Goal: Task Accomplishment & Management: Use online tool/utility

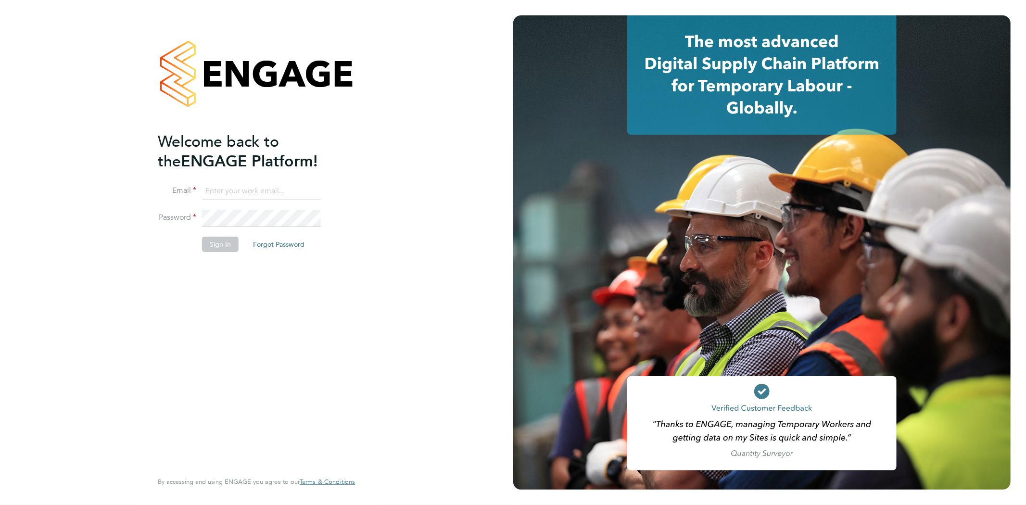
type input "[EMAIL_ADDRESS][DOMAIN_NAME]"
click at [233, 238] on button "Sign In" at bounding box center [220, 244] width 37 height 15
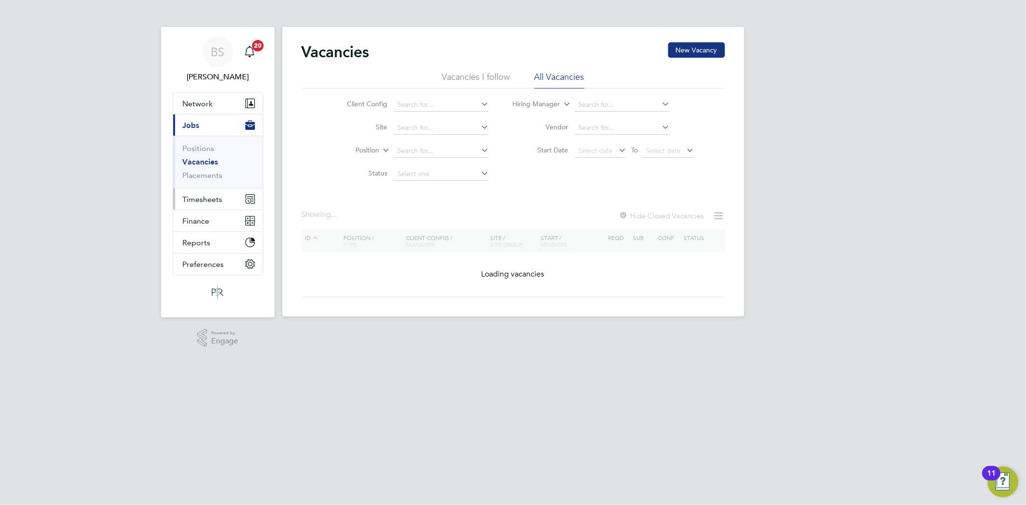
click at [201, 202] on span "Timesheets" at bounding box center [203, 199] width 40 height 9
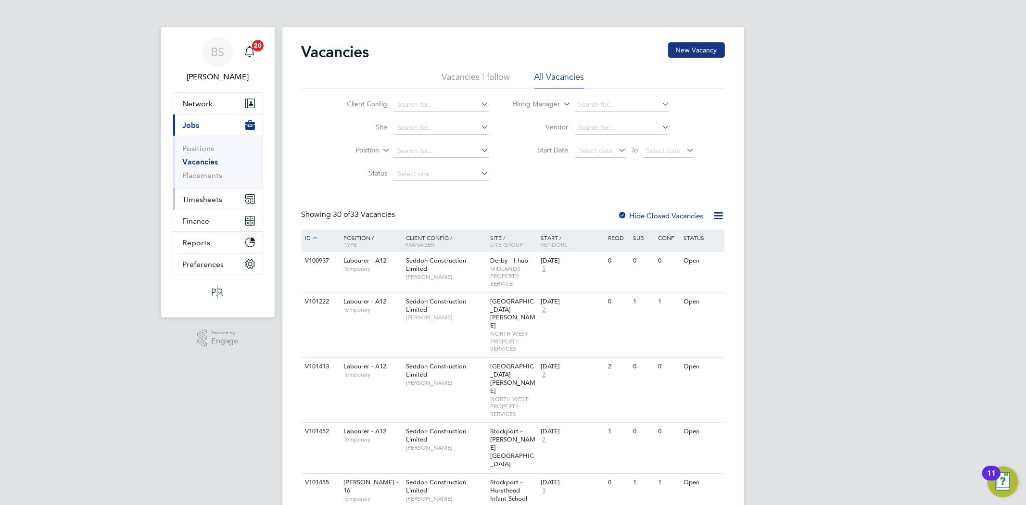
click at [220, 200] on button "Timesheets" at bounding box center [217, 199] width 89 height 21
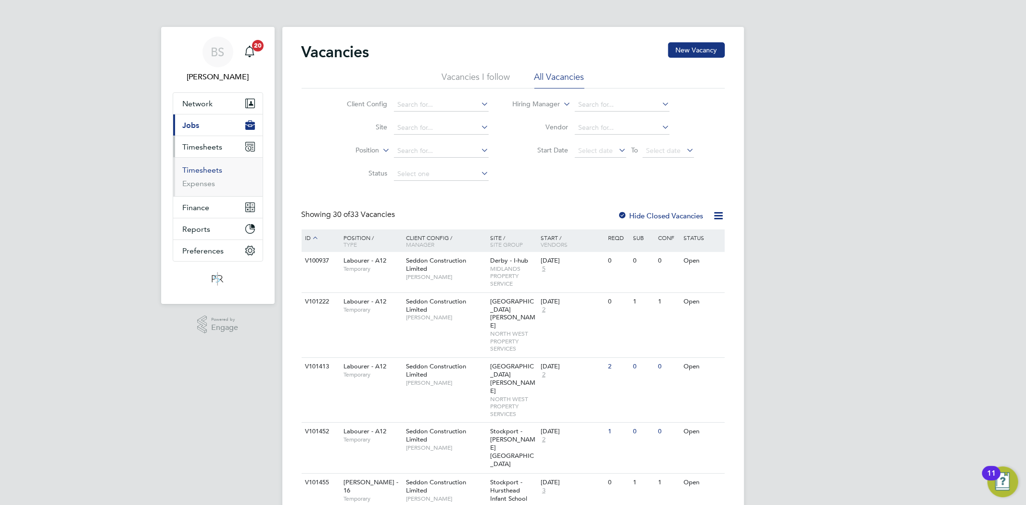
click at [201, 166] on link "Timesheets" at bounding box center [203, 169] width 40 height 9
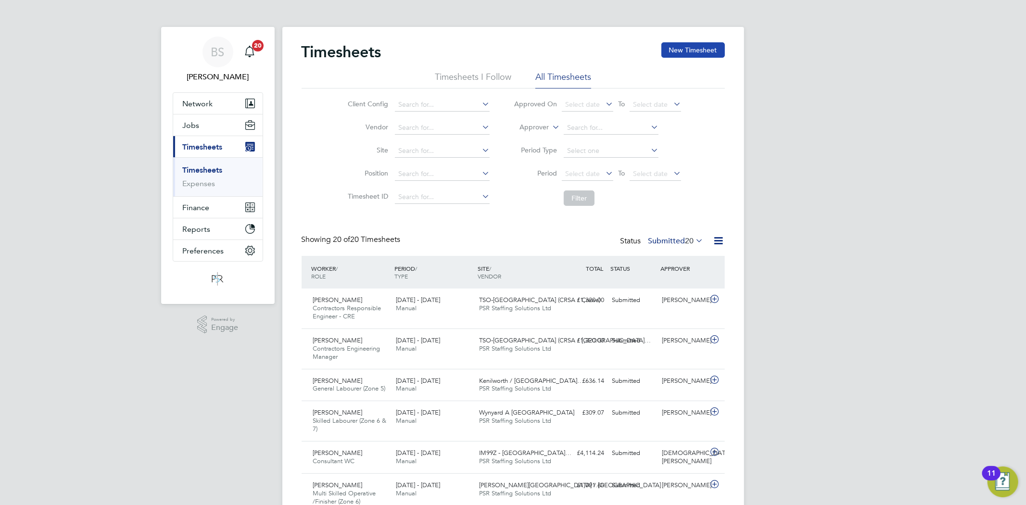
drag, startPoint x: 688, startPoint y: 52, endPoint x: 673, endPoint y: 54, distance: 14.6
click at [686, 52] on button "New Timesheet" at bounding box center [692, 49] width 63 height 15
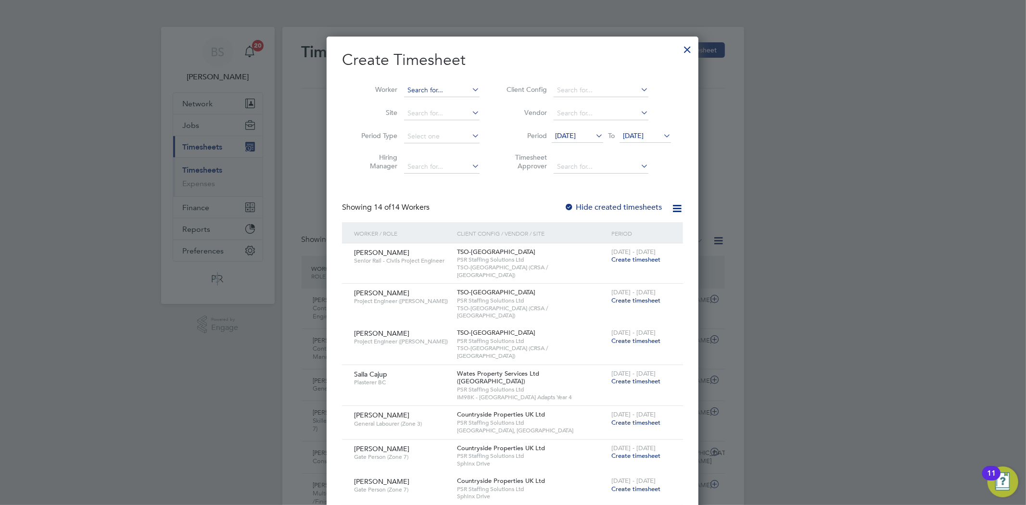
click at [464, 89] on input at bounding box center [442, 90] width 76 height 13
paste input "James Grange"
type input "James Grange"
click at [459, 98] on li "James Grange" at bounding box center [447, 103] width 89 height 13
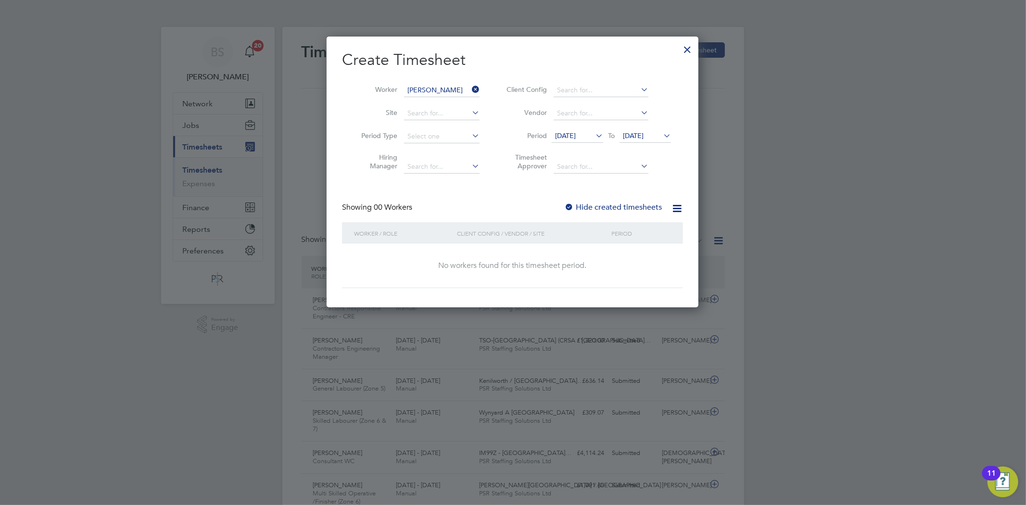
click at [597, 202] on label "Hide created timesheets" at bounding box center [613, 207] width 98 height 10
click at [573, 137] on span "14 Aug 2025" at bounding box center [565, 135] width 21 height 9
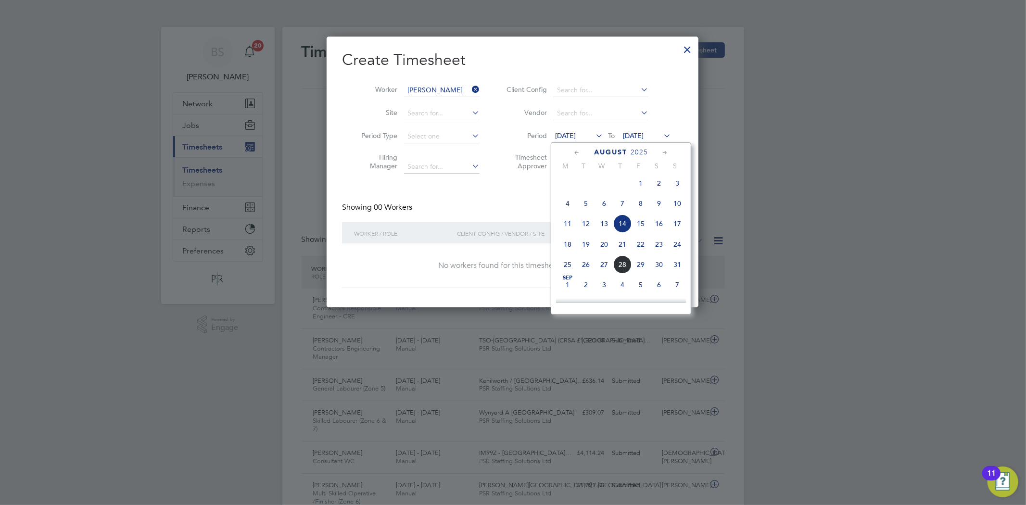
click at [567, 250] on span "18" at bounding box center [567, 244] width 18 height 18
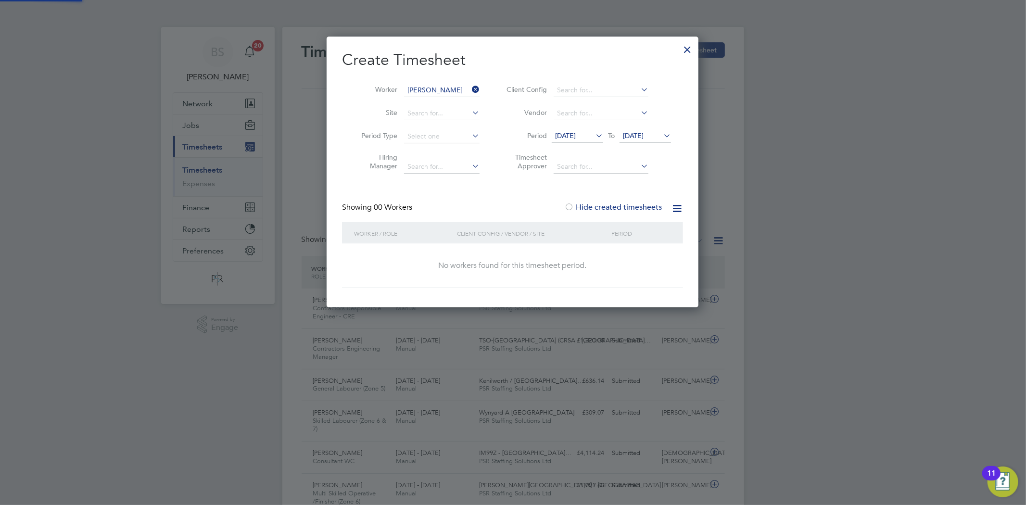
drag, startPoint x: 632, startPoint y: 137, endPoint x: 630, endPoint y: 159, distance: 22.7
click at [631, 137] on span "21 Aug 2025" at bounding box center [633, 135] width 21 height 9
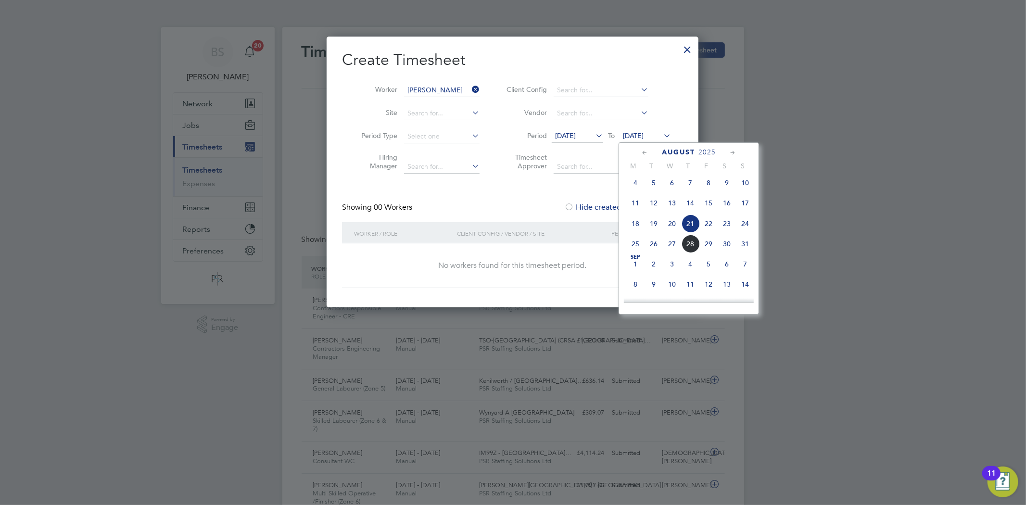
click at [744, 227] on span "24" at bounding box center [745, 223] width 18 height 18
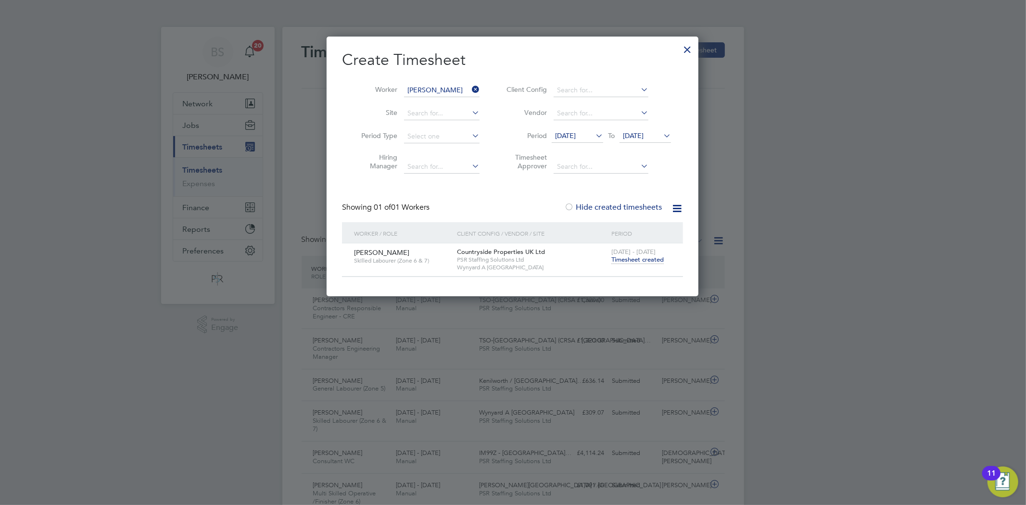
click at [627, 258] on span "Timesheet created" at bounding box center [637, 259] width 52 height 9
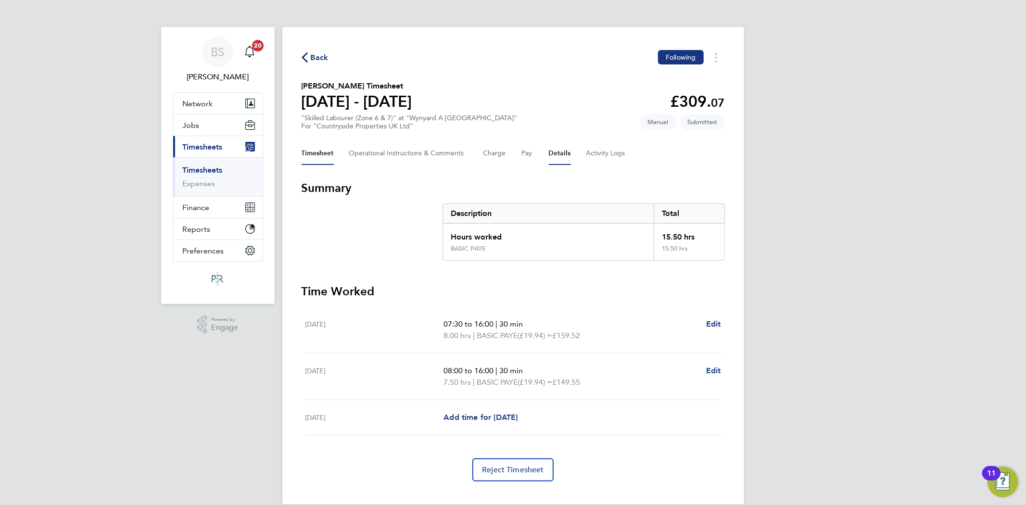
click at [554, 154] on button "Details" at bounding box center [560, 153] width 22 height 23
